Goal: Task Accomplishment & Management: Complete application form

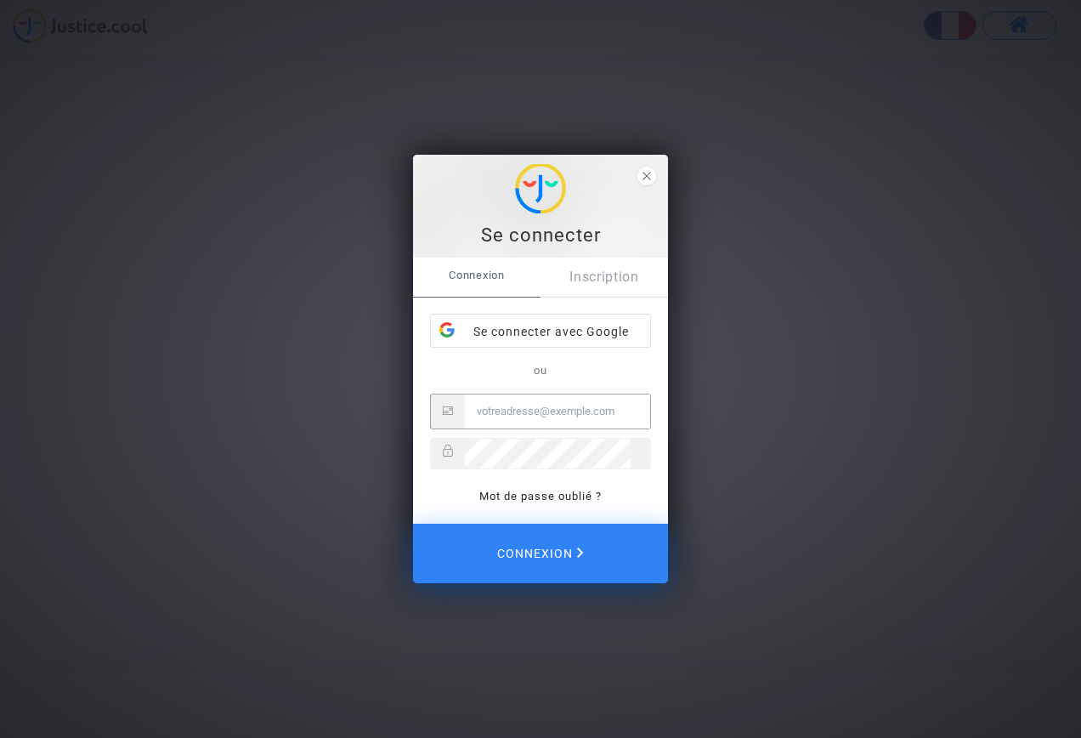
type input "[EMAIL_ADDRESS][DOMAIN_NAME]"
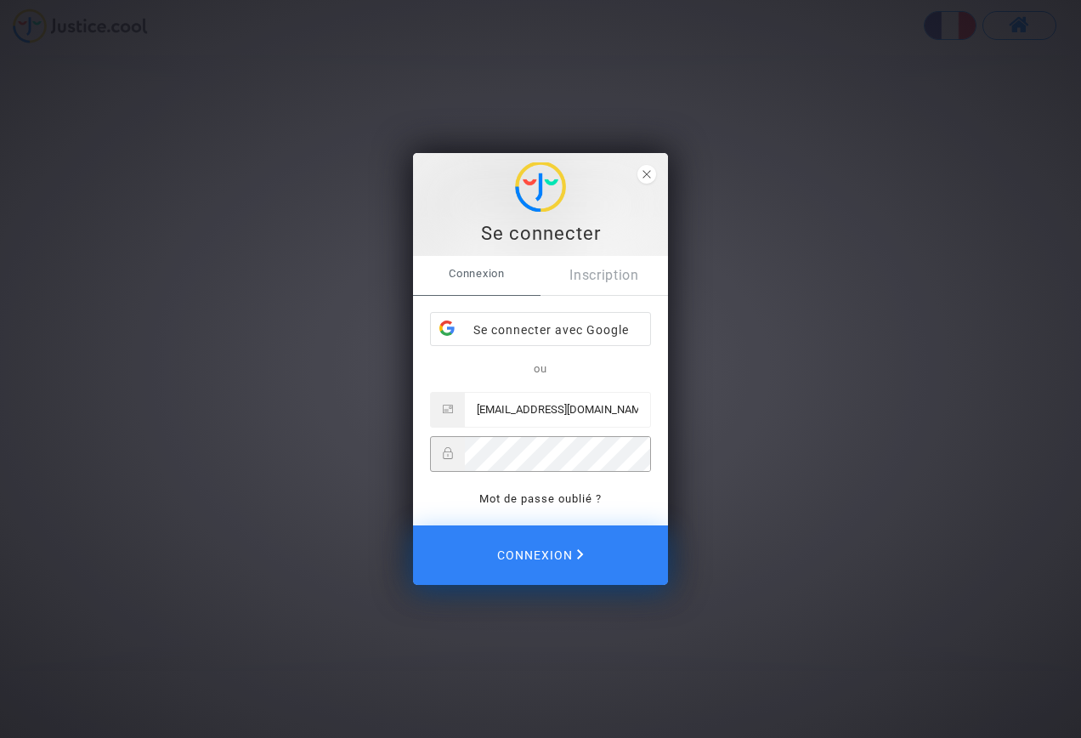
click at [577, 401] on input "[EMAIL_ADDRESS][DOMAIN_NAME]" at bounding box center [557, 410] width 185 height 34
click at [701, 394] on div "Se connecter Connexion Inscription Se connecter avec Google ou saabiven@yahoo.e…" at bounding box center [540, 369] width 1081 height 738
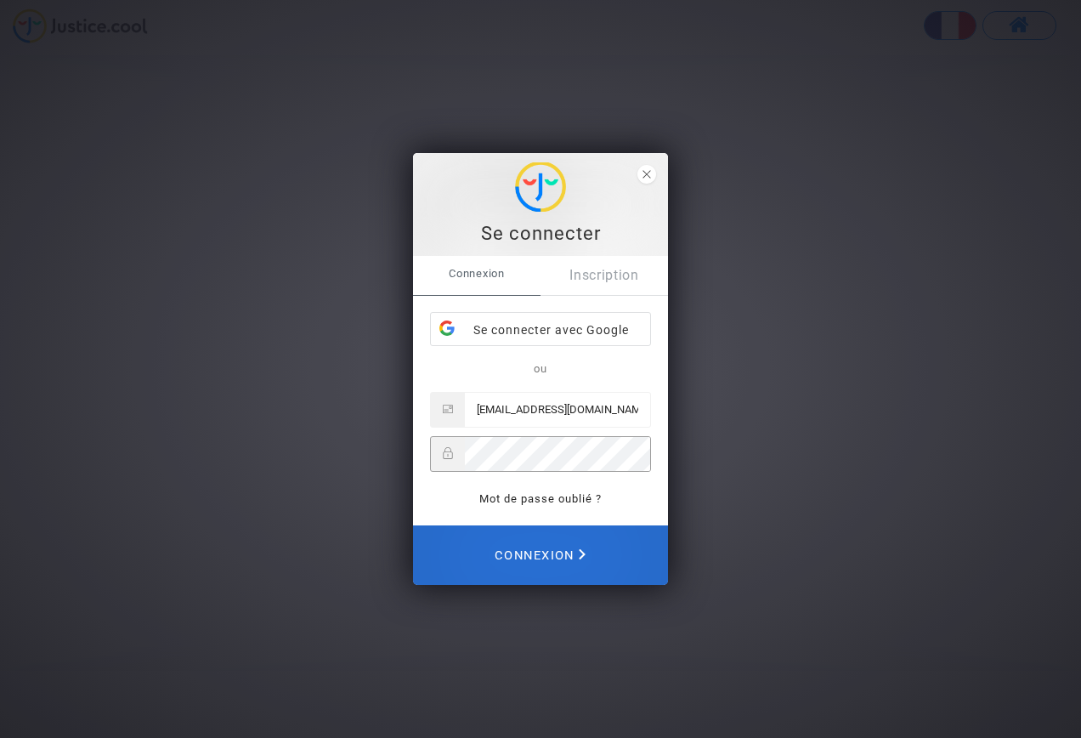
click at [568, 559] on span "Connexion" at bounding box center [540, 554] width 91 height 37
